Goal: Navigation & Orientation: Find specific page/section

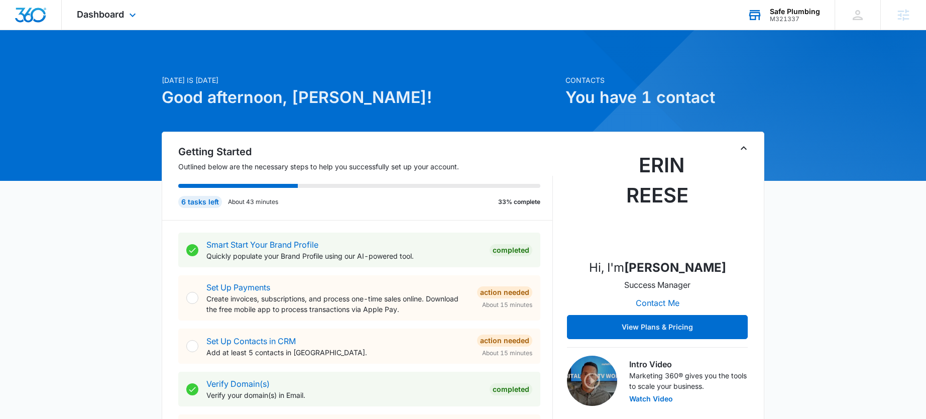
click at [789, 12] on div "Safe Plumbing" at bounding box center [795, 12] width 50 height 8
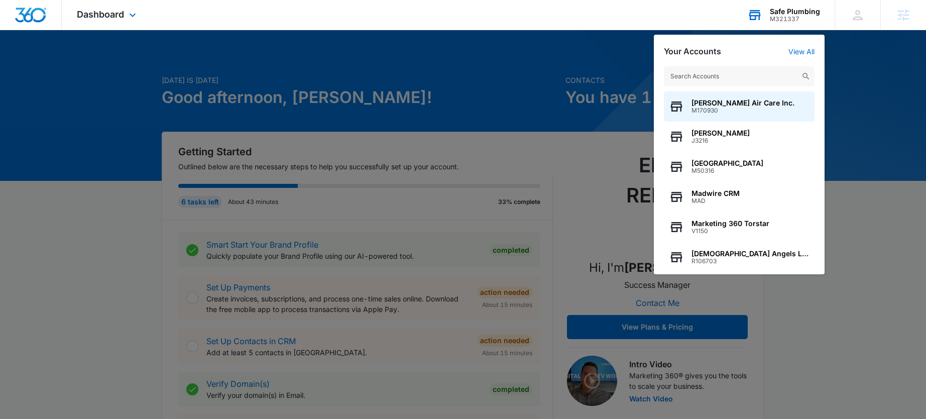
type input "r"
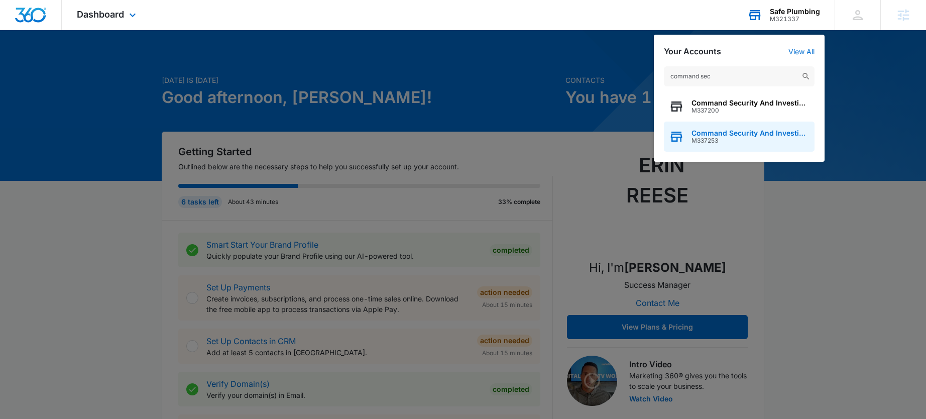
type input "command sec"
click at [704, 137] on span "M337253" at bounding box center [750, 140] width 118 height 7
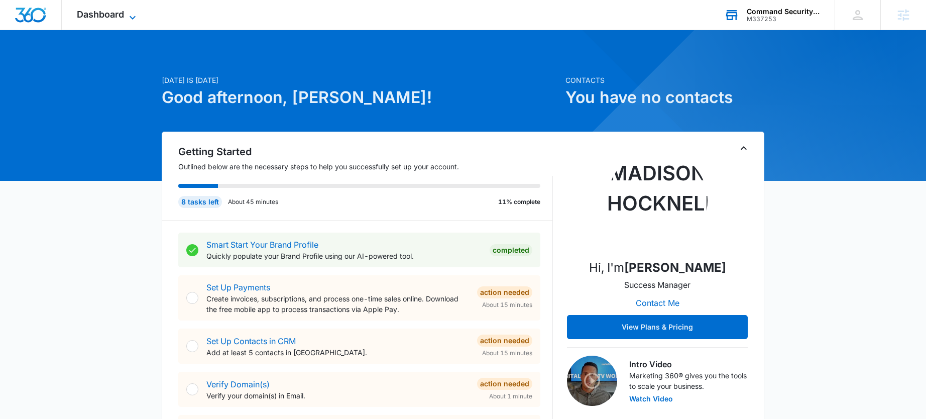
click at [89, 13] on span "Dashboard" at bounding box center [100, 14] width 47 height 11
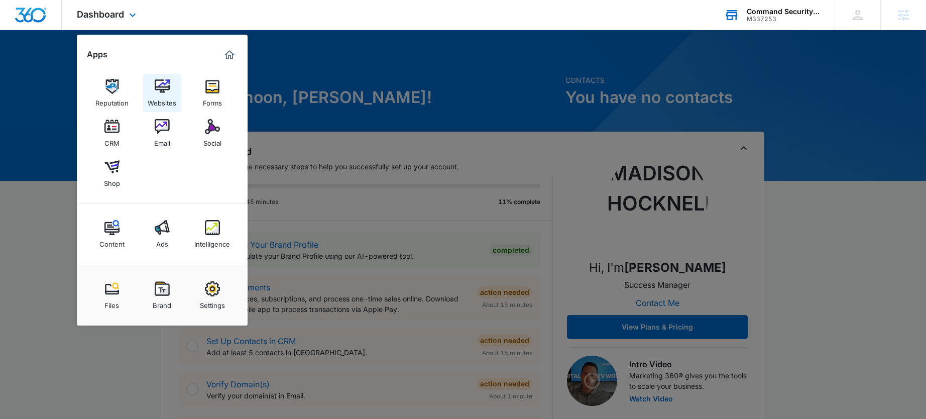
click at [160, 93] on img at bounding box center [162, 86] width 15 height 15
